Goal: Navigation & Orientation: Find specific page/section

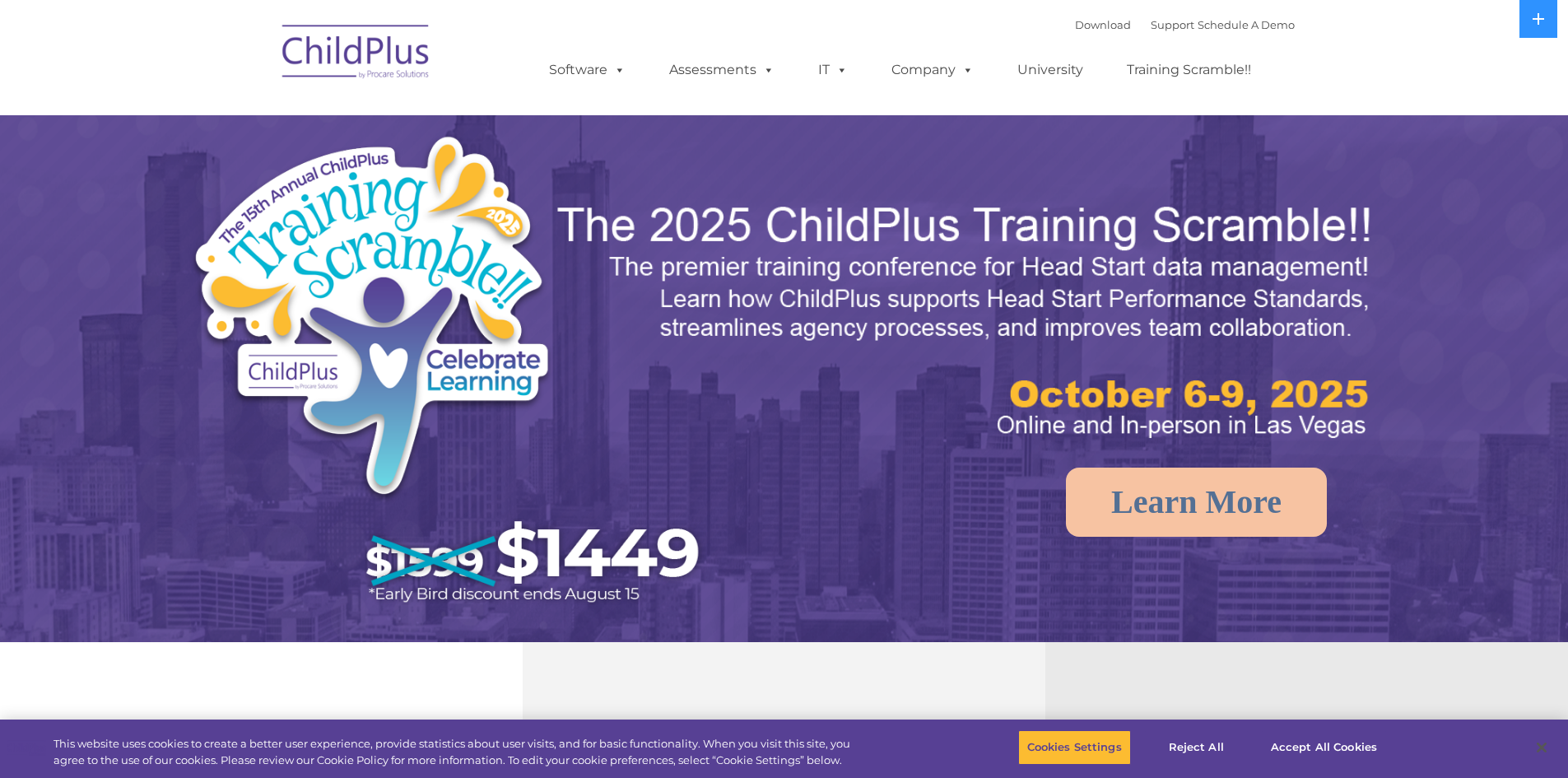
select select "MEDIUM"
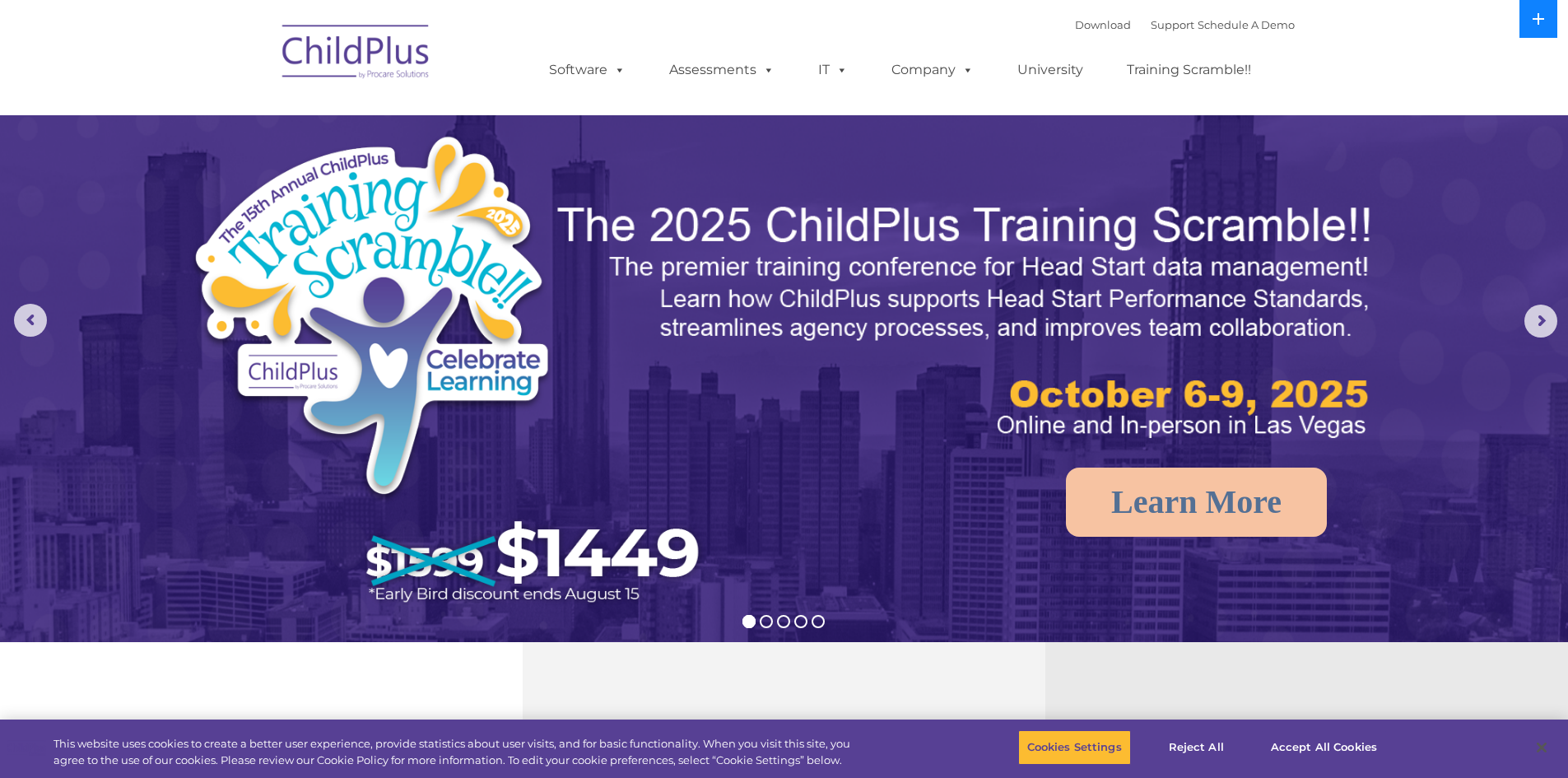
click at [1551, 25] on button at bounding box center [1539, 19] width 38 height 38
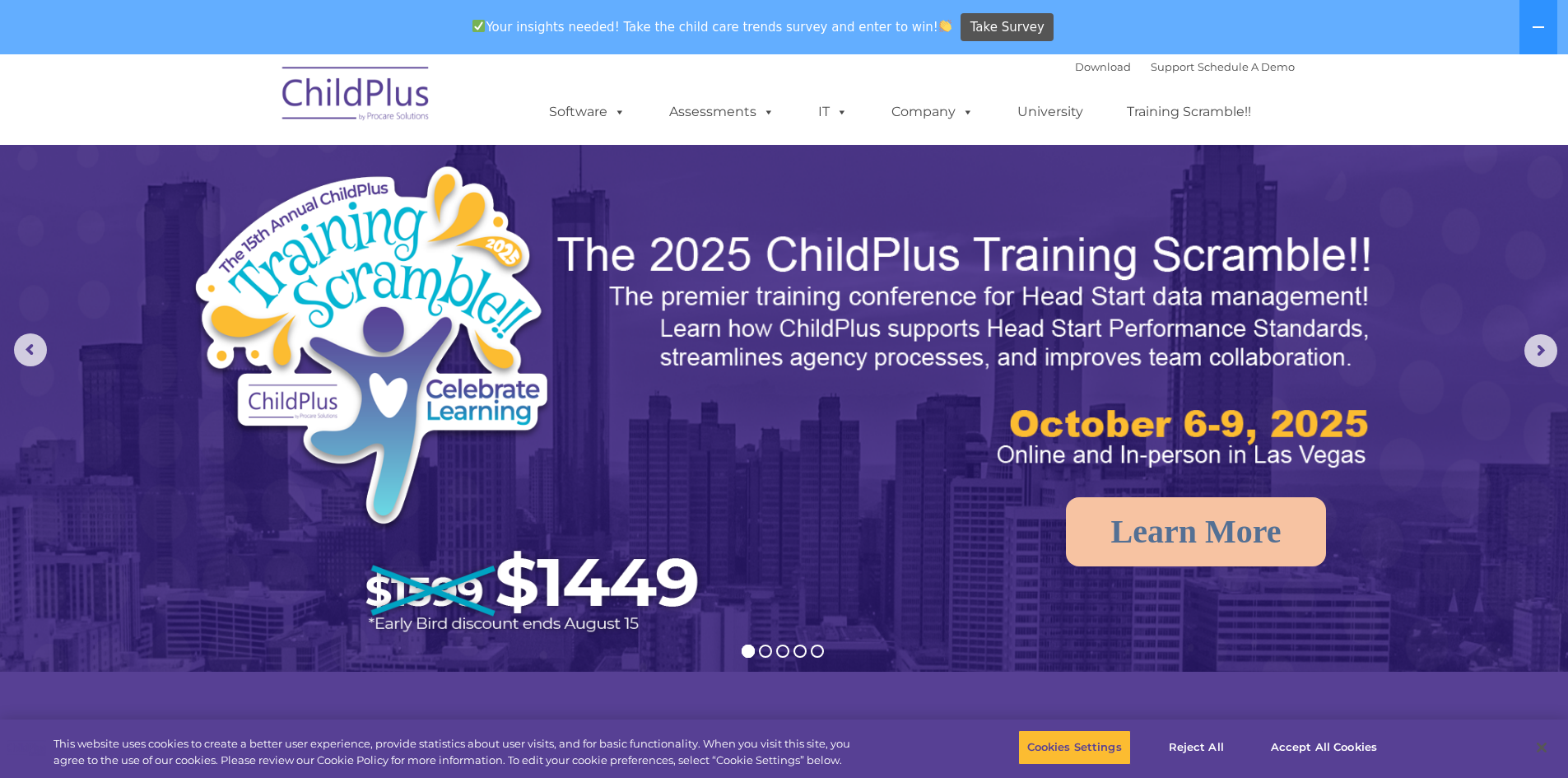
click at [343, 89] on img at bounding box center [356, 96] width 165 height 82
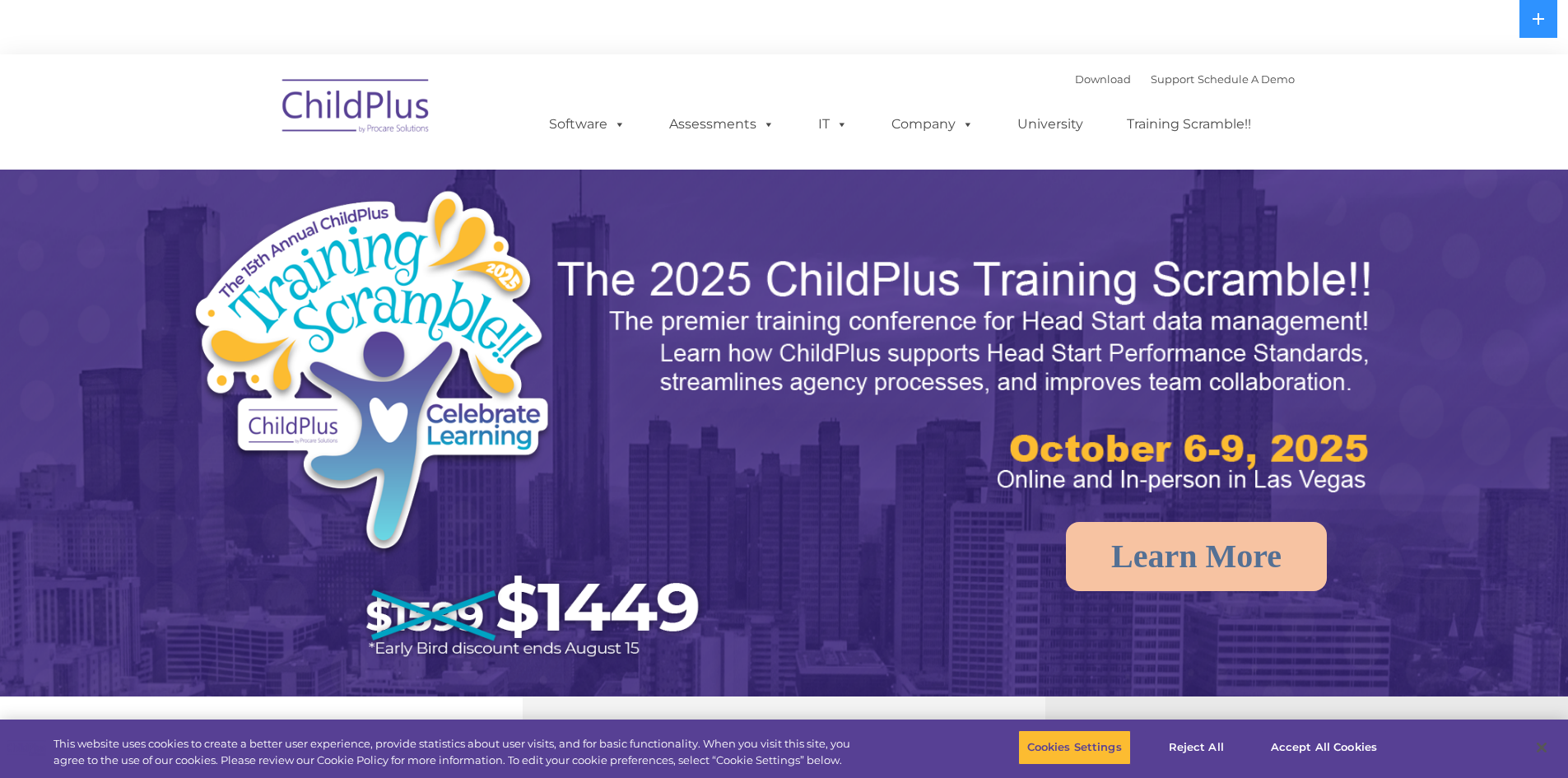
select select "MEDIUM"
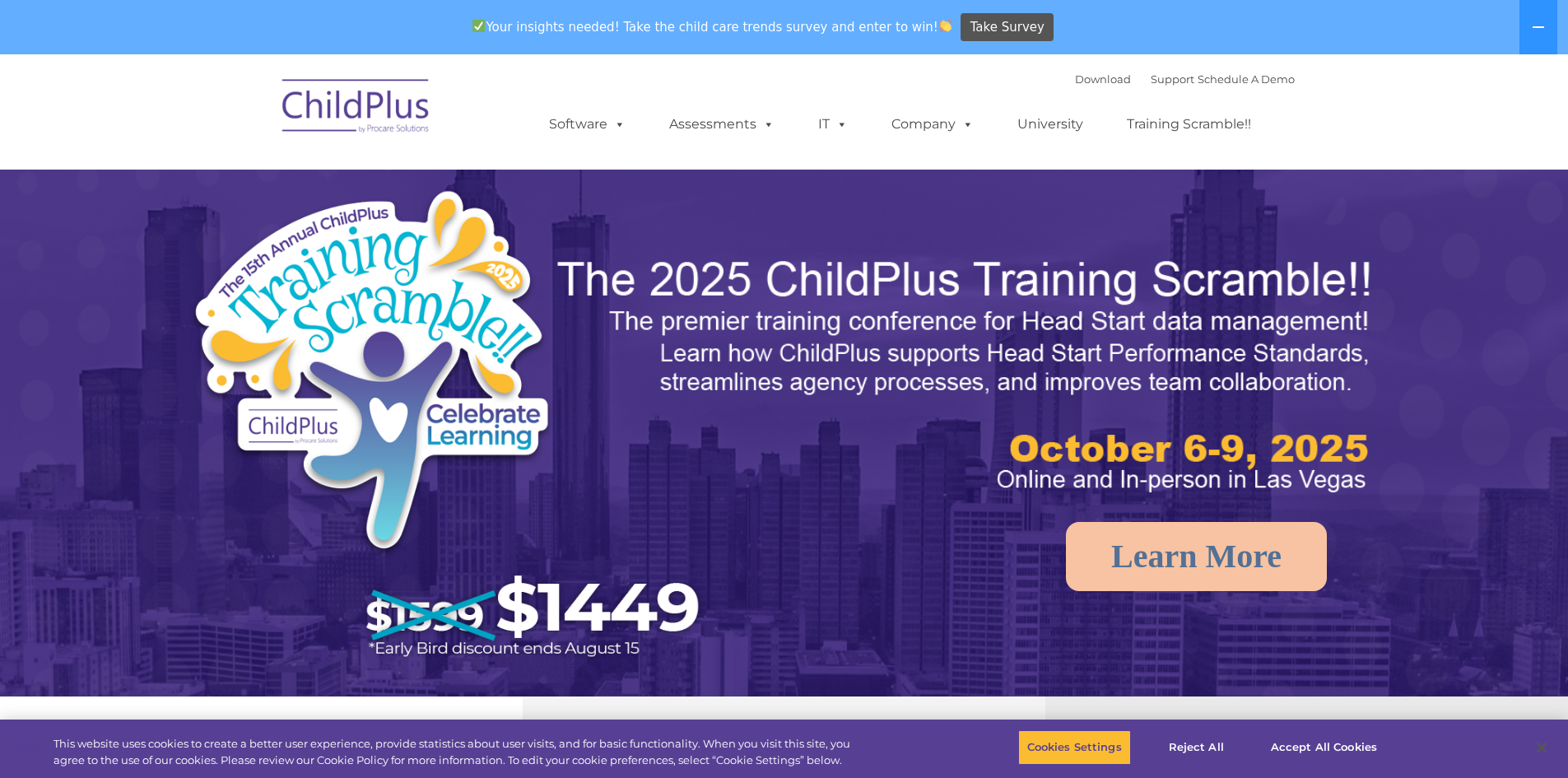
click at [1094, 17] on div "Your insights needed! Take the child care trends survey and enter to win! Take …" at bounding box center [761, 27] width 1522 height 54
click at [1078, 84] on link "Download" at bounding box center [1102, 79] width 56 height 13
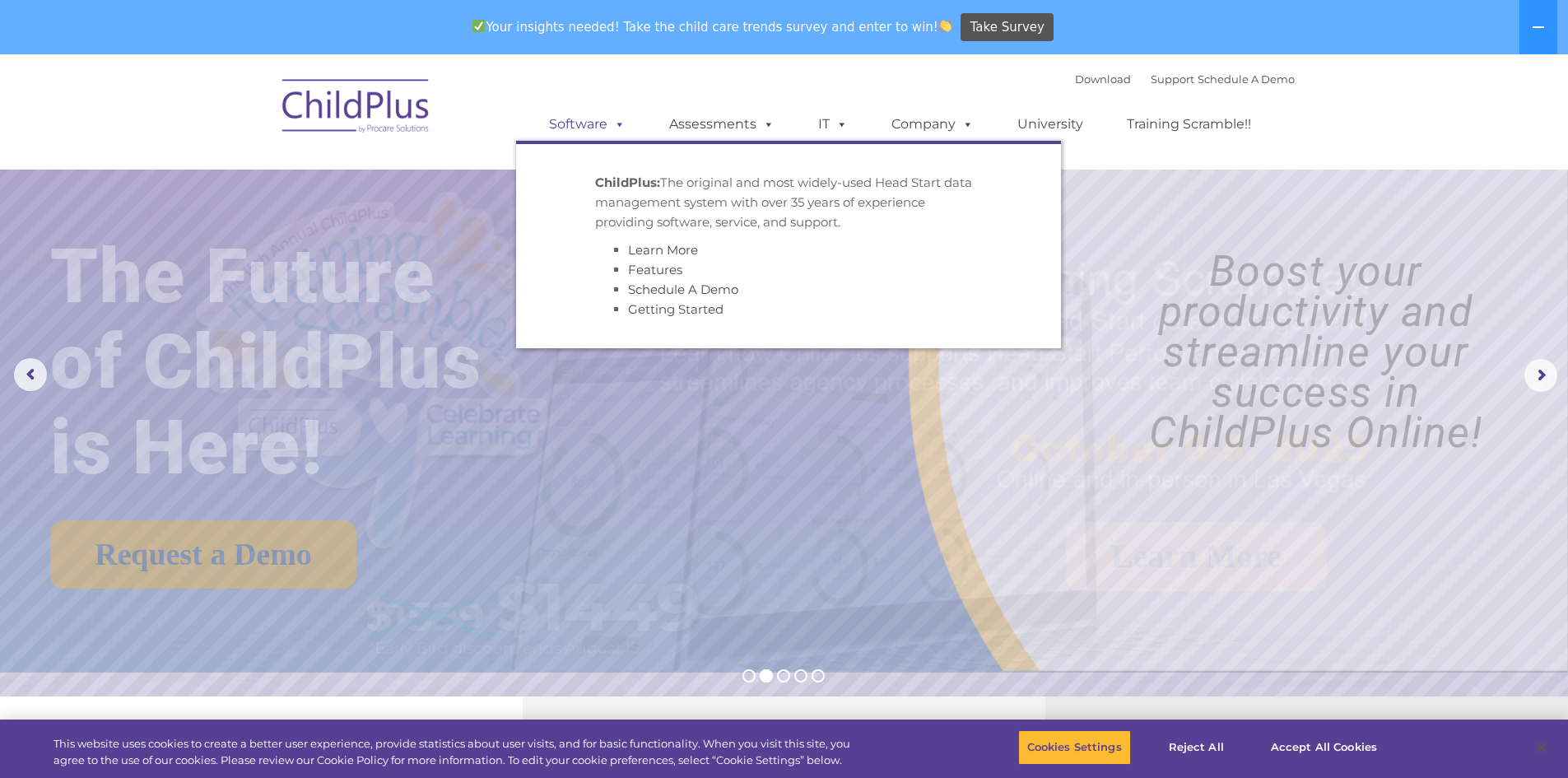
click at [613, 125] on span at bounding box center [616, 124] width 18 height 16
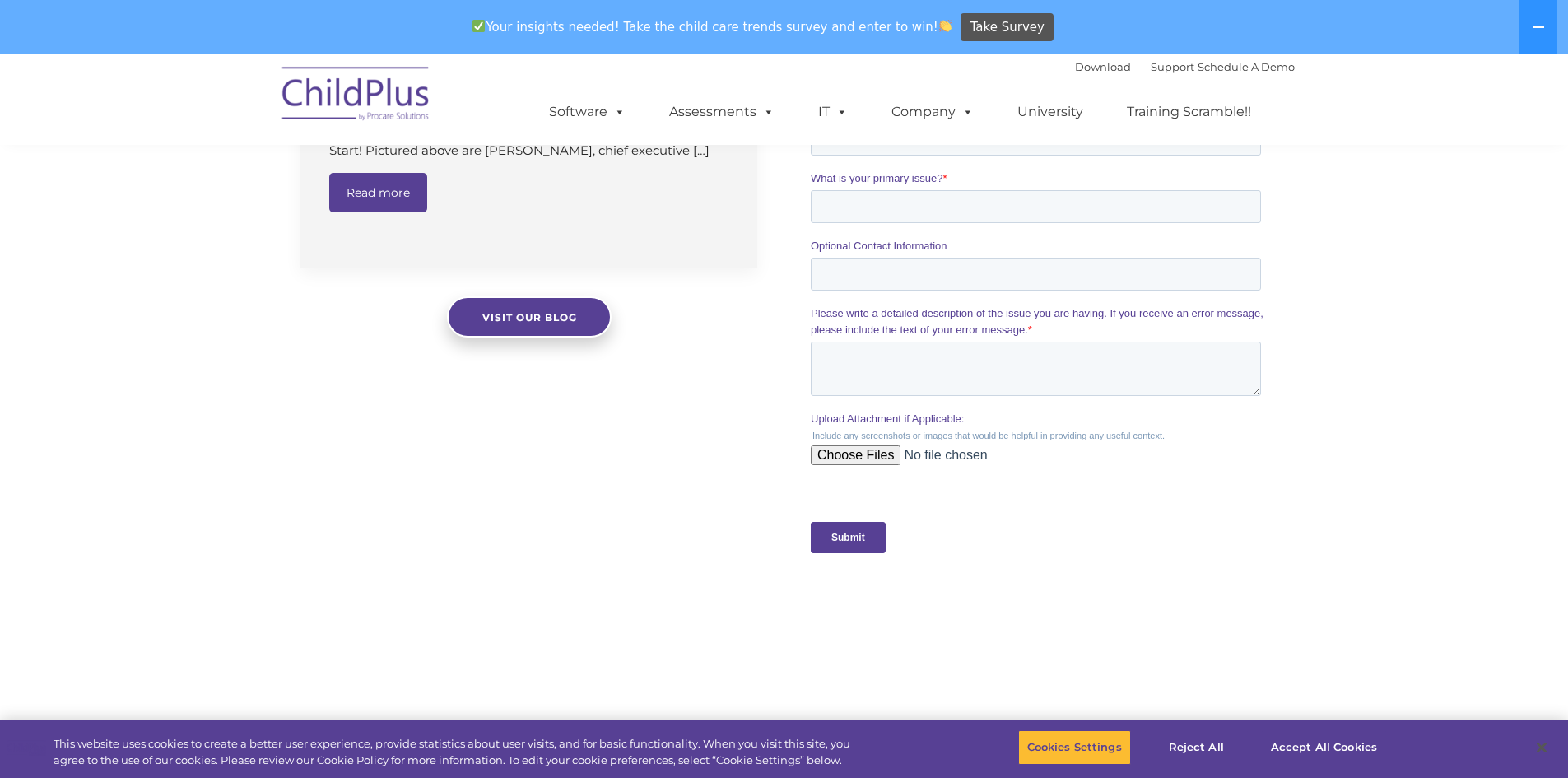
scroll to position [1627, 0]
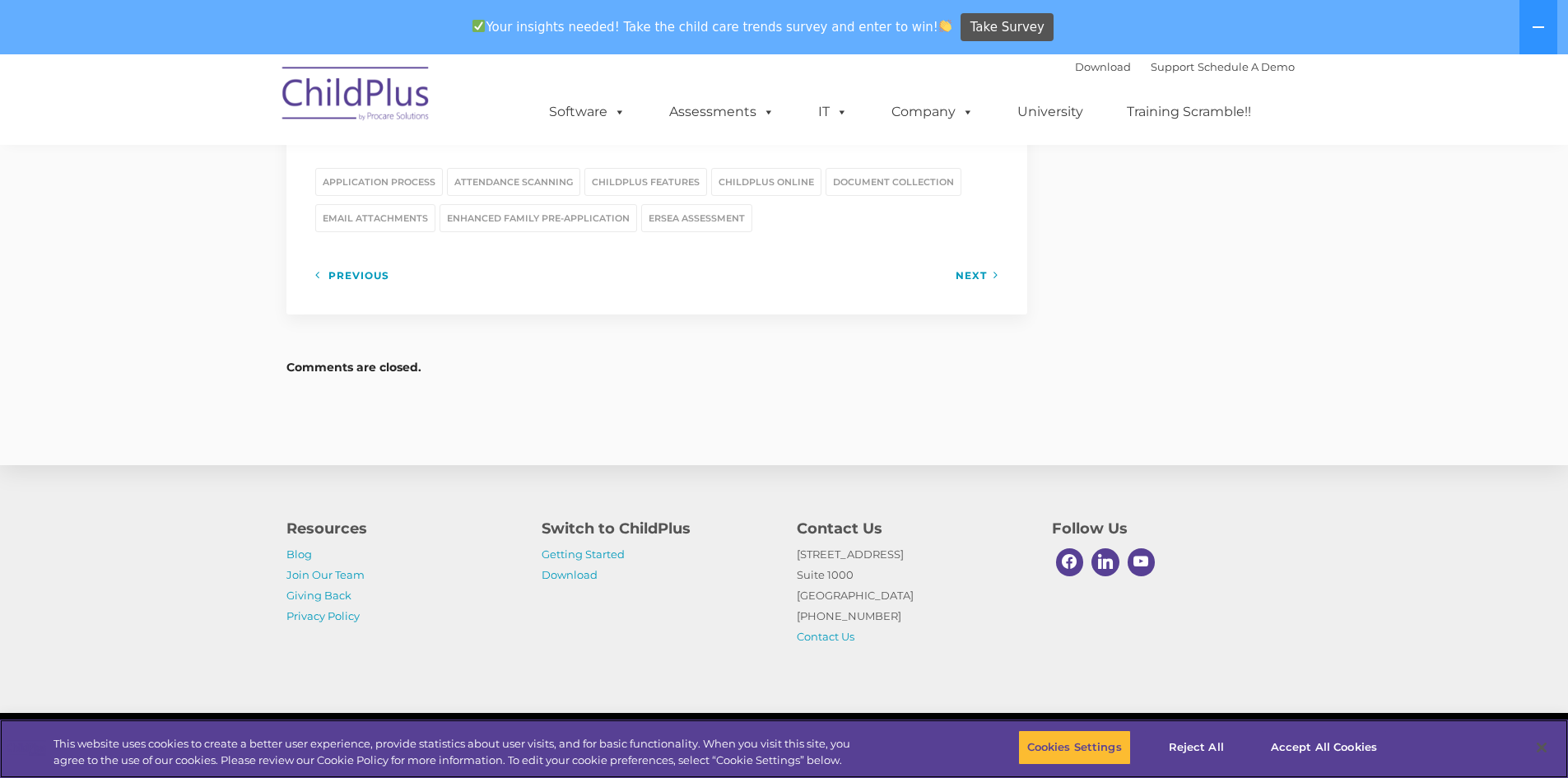
scroll to position [2312, 0]
